Goal: Obtain resource: Download file/media

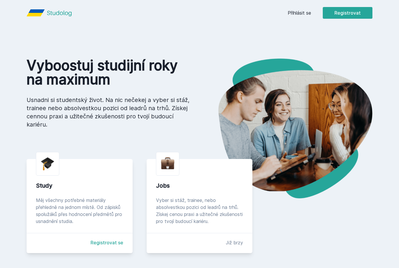
click at [299, 16] on link "Přihlásit se" at bounding box center [298, 12] width 23 height 7
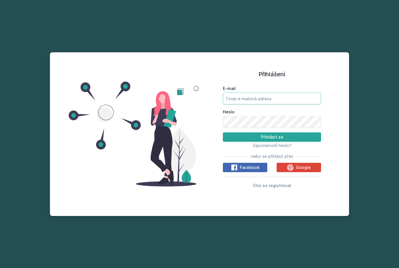
click at [290, 104] on input "E-mail" at bounding box center [272, 99] width 98 height 12
type input "[EMAIL_ADDRESS][DOMAIN_NAME]"
click at [272, 142] on button "Přihlásit se" at bounding box center [272, 136] width 98 height 9
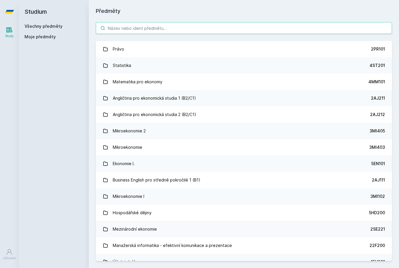
click at [325, 27] on input "search" at bounding box center [244, 28] width 296 height 12
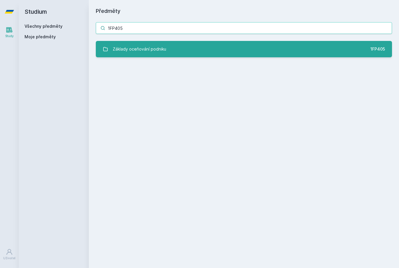
type input "1FP405"
click at [293, 48] on link "Základy oceňování podniku 1FP405" at bounding box center [244, 49] width 296 height 16
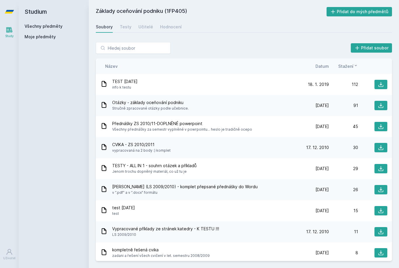
click at [326, 63] on span "Datum" at bounding box center [321, 66] width 13 height 6
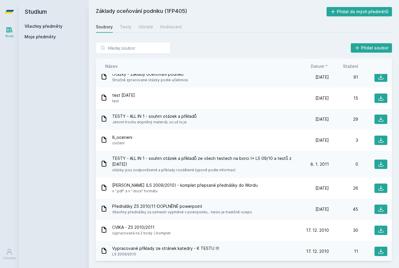
scroll to position [71, 0]
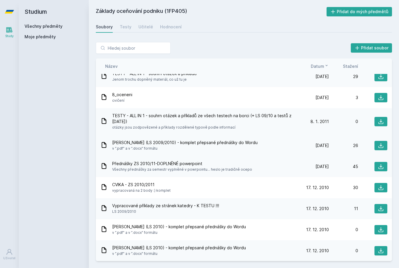
click at [252, 146] on div "[PERSON_NAME] (LS 2009/2010) - komplet přepsané přednášky do Wordu v ".pdf" a v…" at bounding box center [199, 146] width 199 height 12
click at [204, 147] on span "v ".pdf" a v ".docx" formátu" at bounding box center [184, 148] width 145 height 6
click at [219, 142] on span "[PERSON_NAME] (LS 2009/2010) - komplet přepsané přednášky do Wordu" at bounding box center [184, 143] width 145 height 6
click at [380, 147] on icon at bounding box center [381, 145] width 6 height 6
